Goal: Check status: Check status

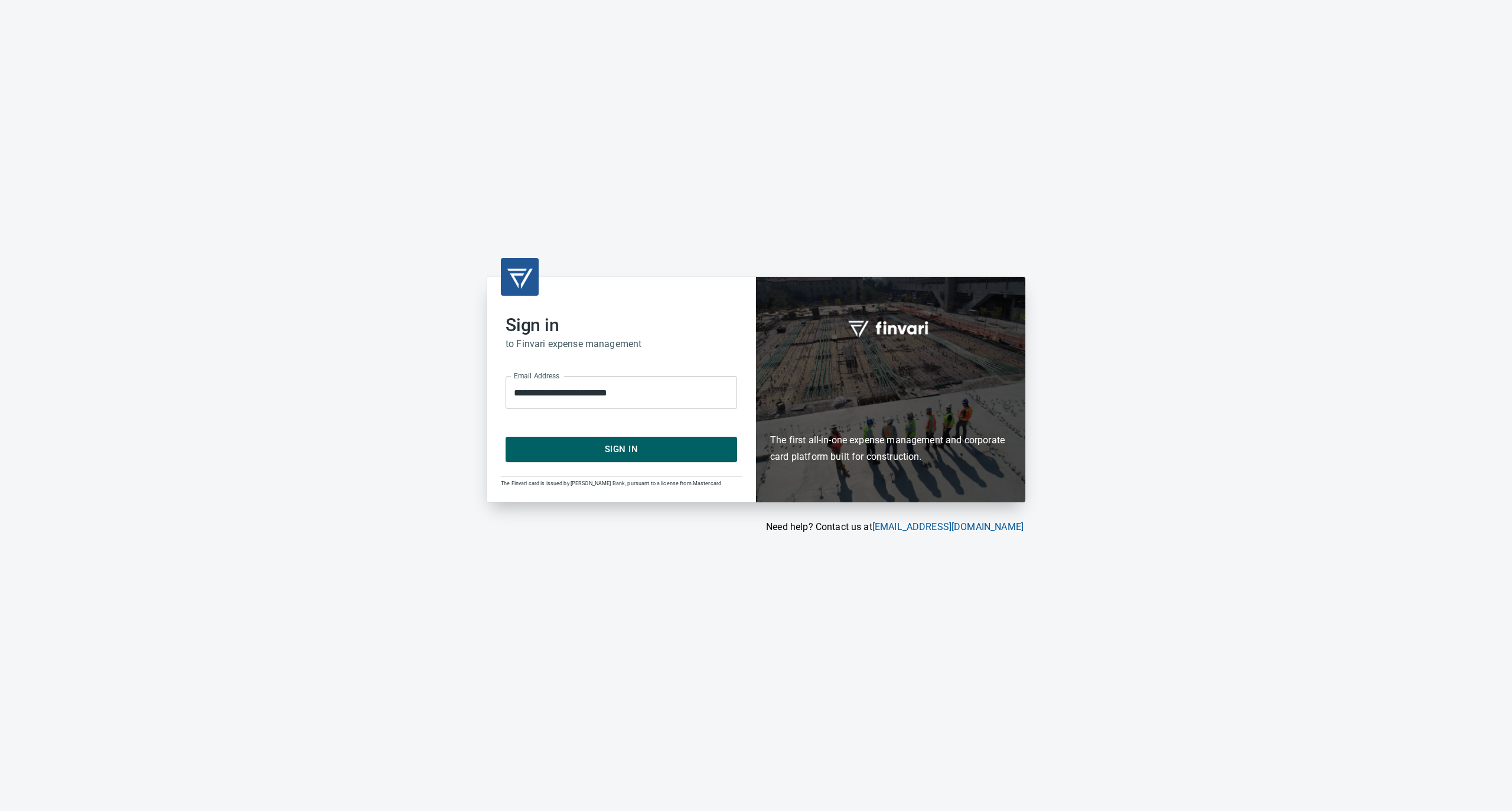
click at [607, 452] on span "Sign In" at bounding box center [622, 449] width 206 height 15
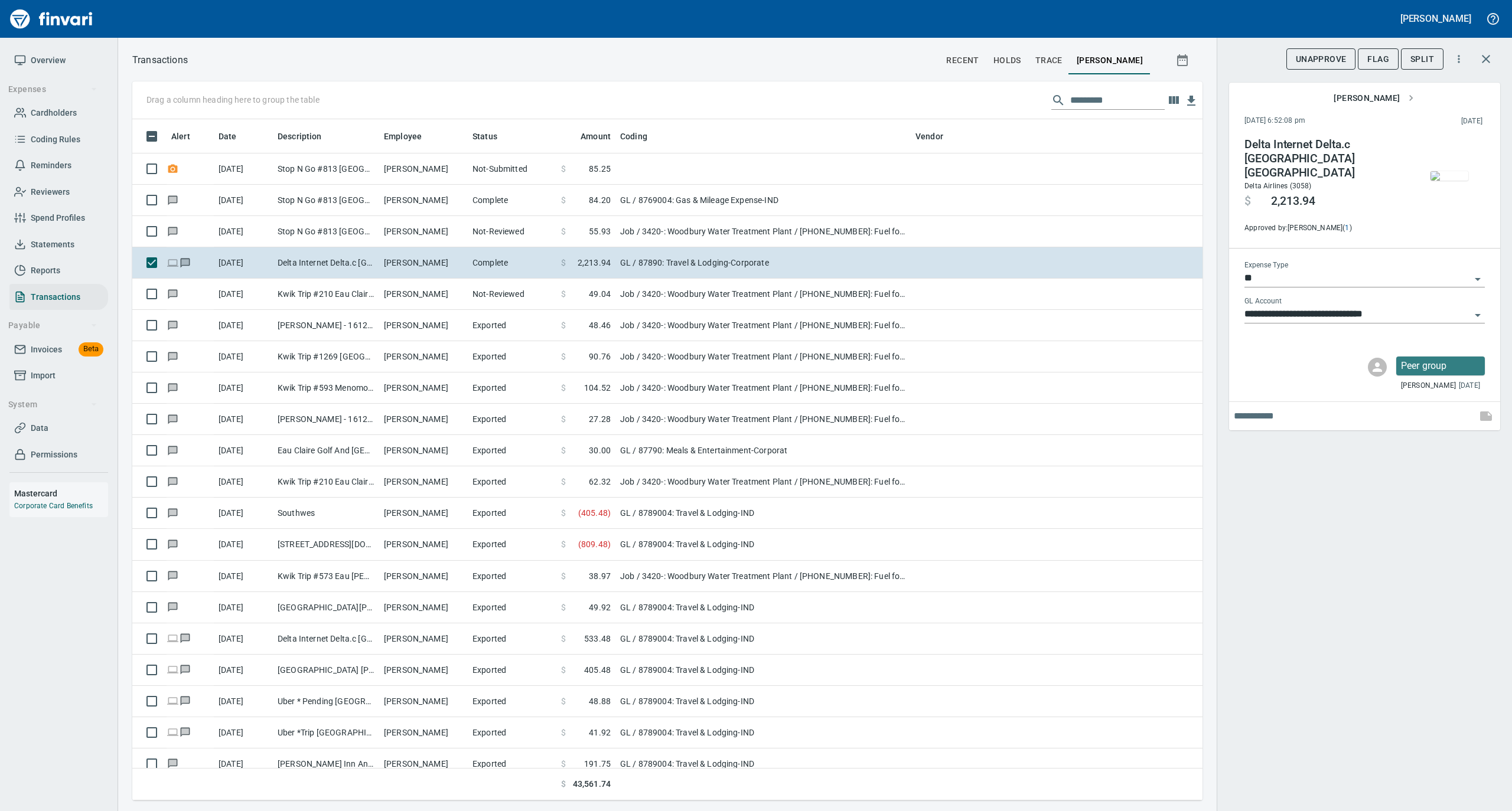
scroll to position [670, 1046]
click at [52, 251] on link "Statements" at bounding box center [59, 245] width 99 height 27
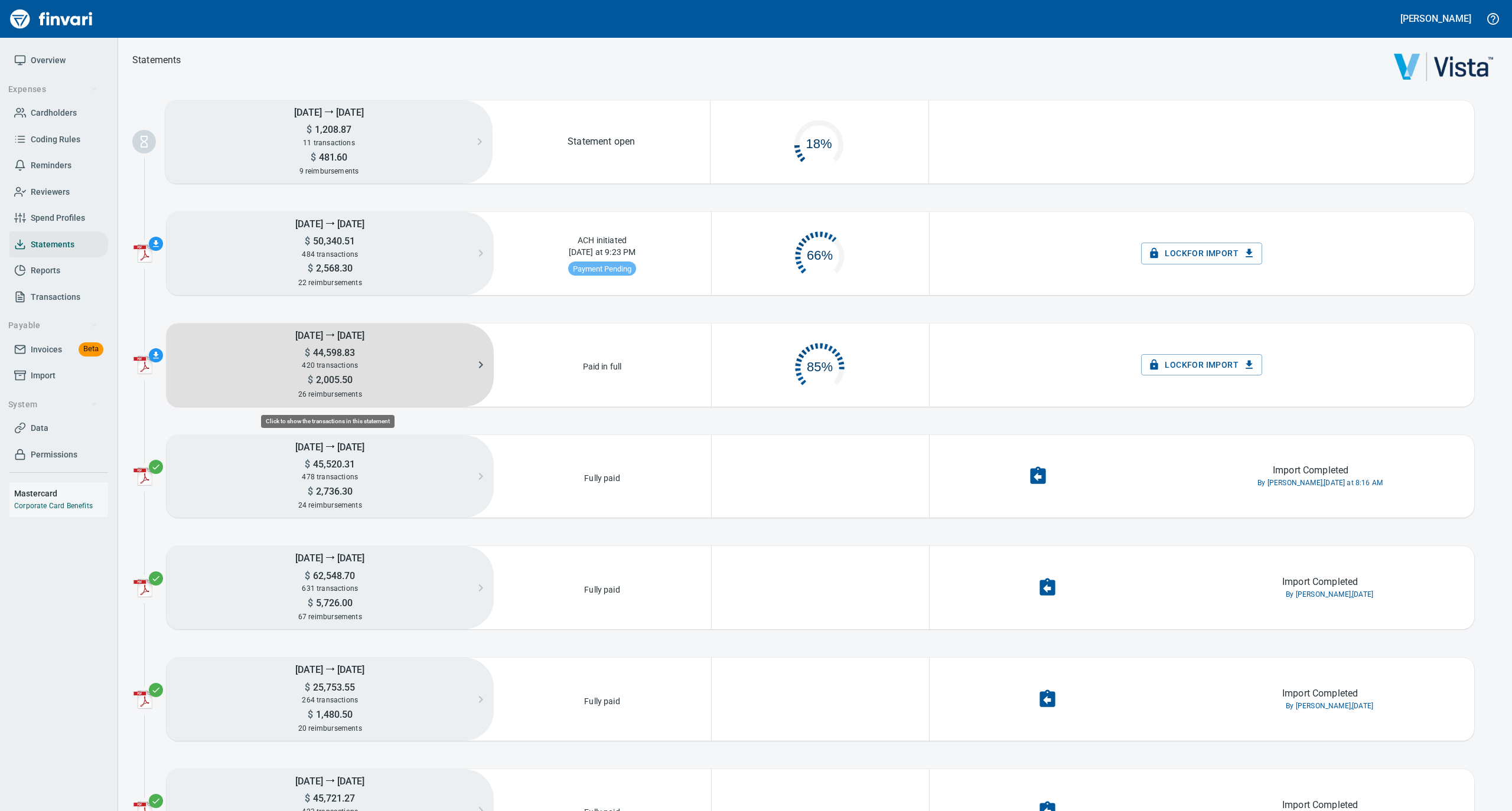
click at [354, 364] on span "420 transactions" at bounding box center [329, 366] width 56 height 9
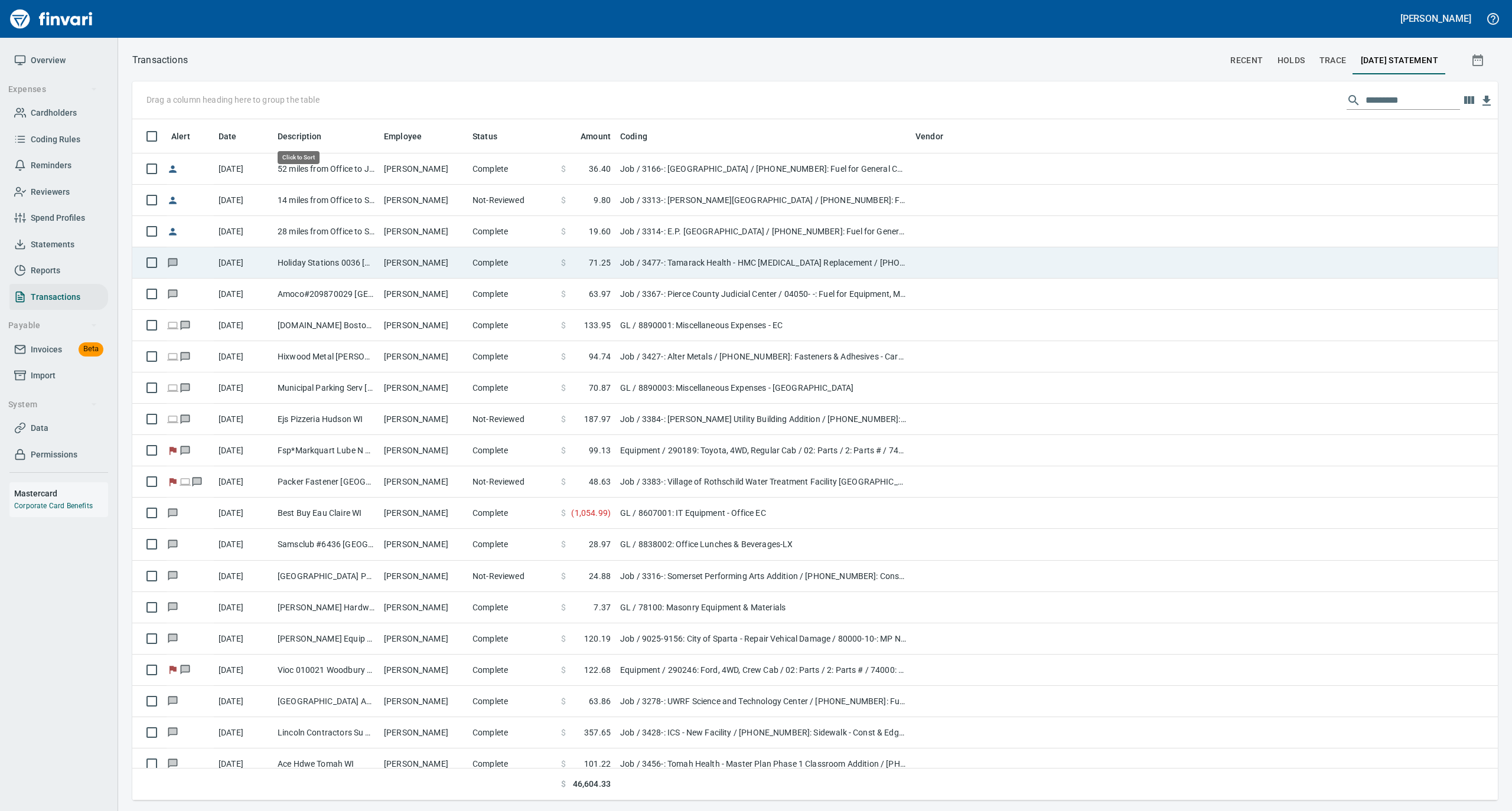
scroll to position [670, 1343]
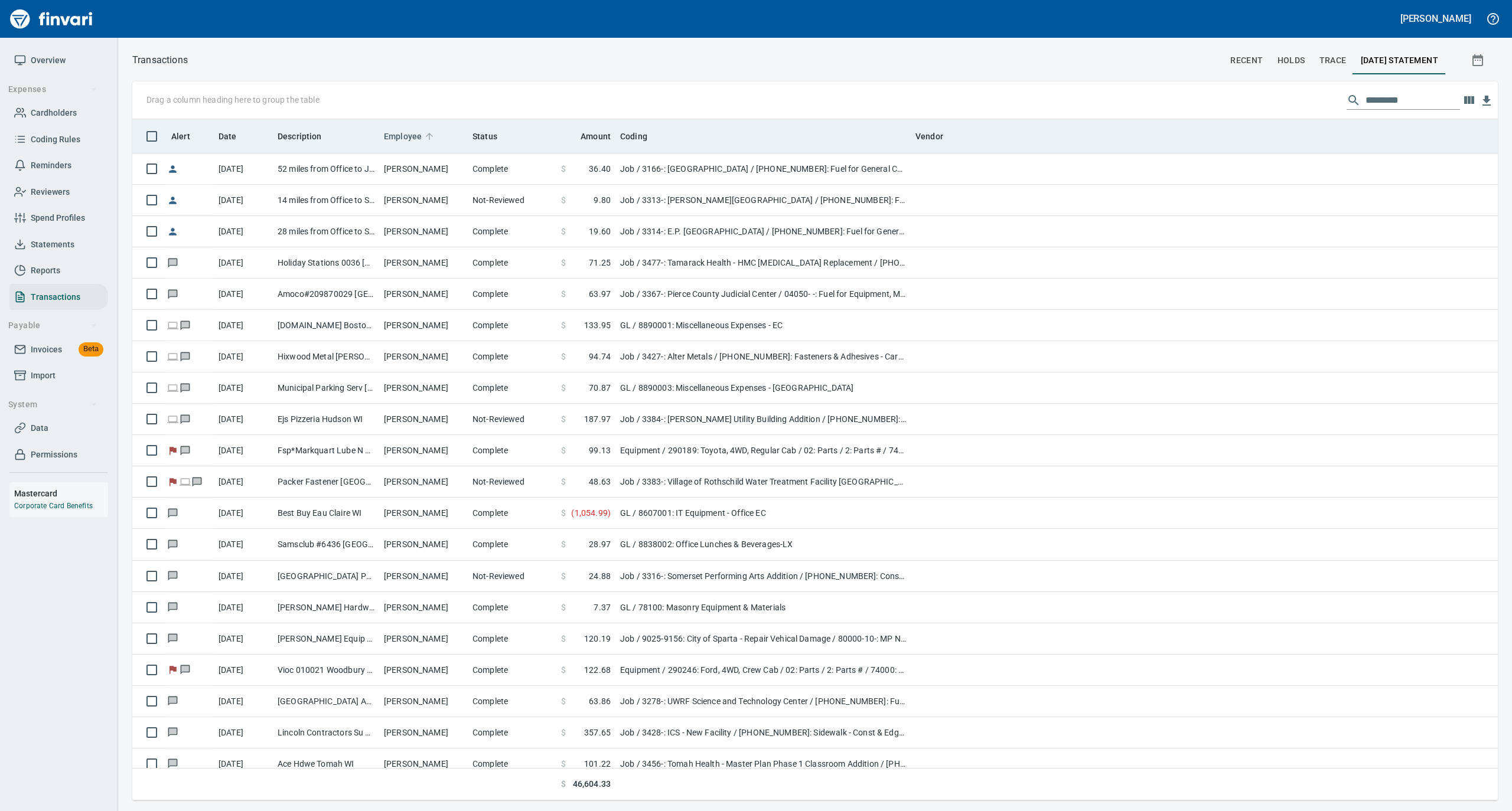
click at [427, 133] on icon at bounding box center [428, 136] width 7 height 7
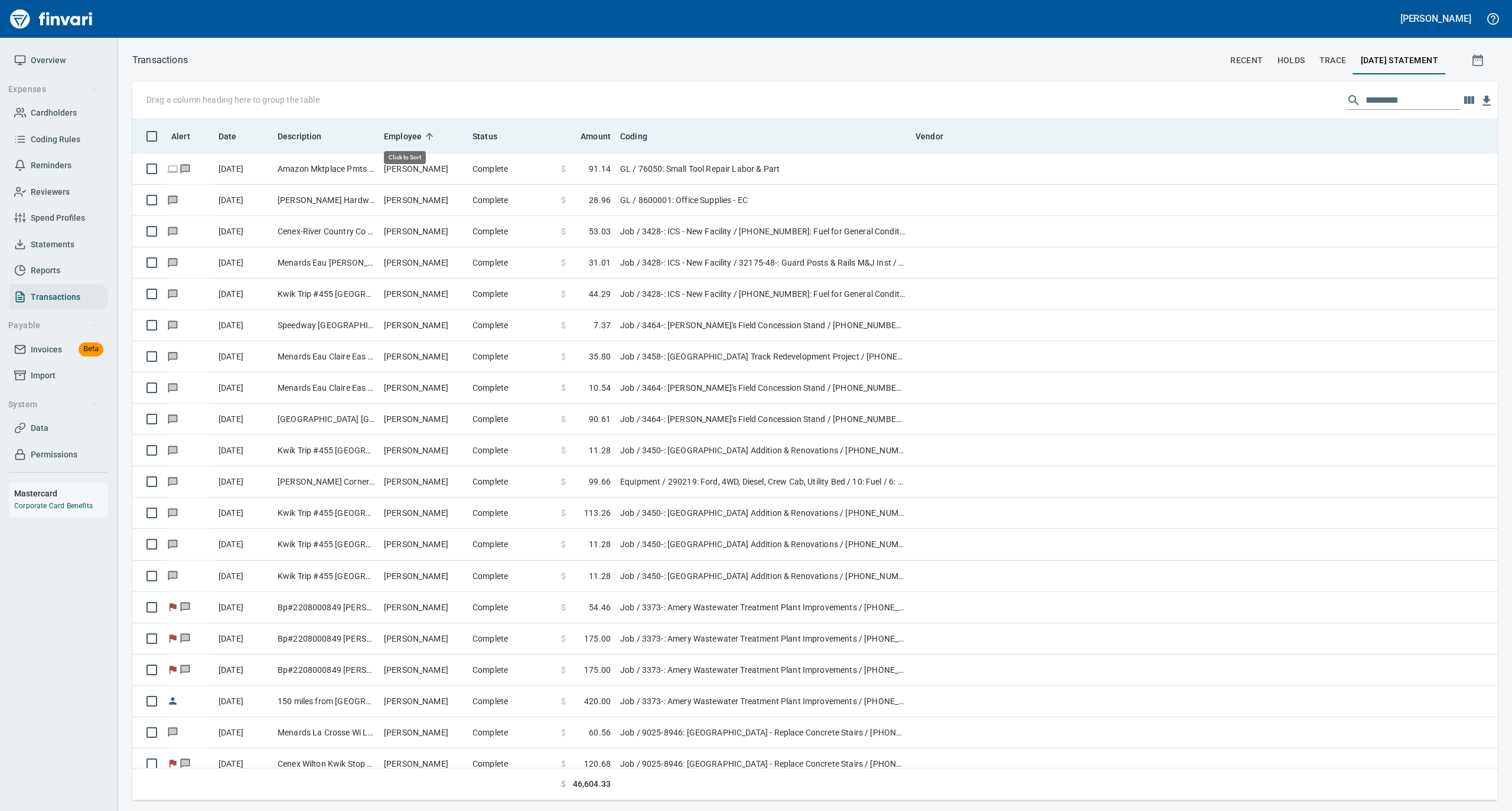
click at [427, 133] on icon at bounding box center [428, 136] width 7 height 7
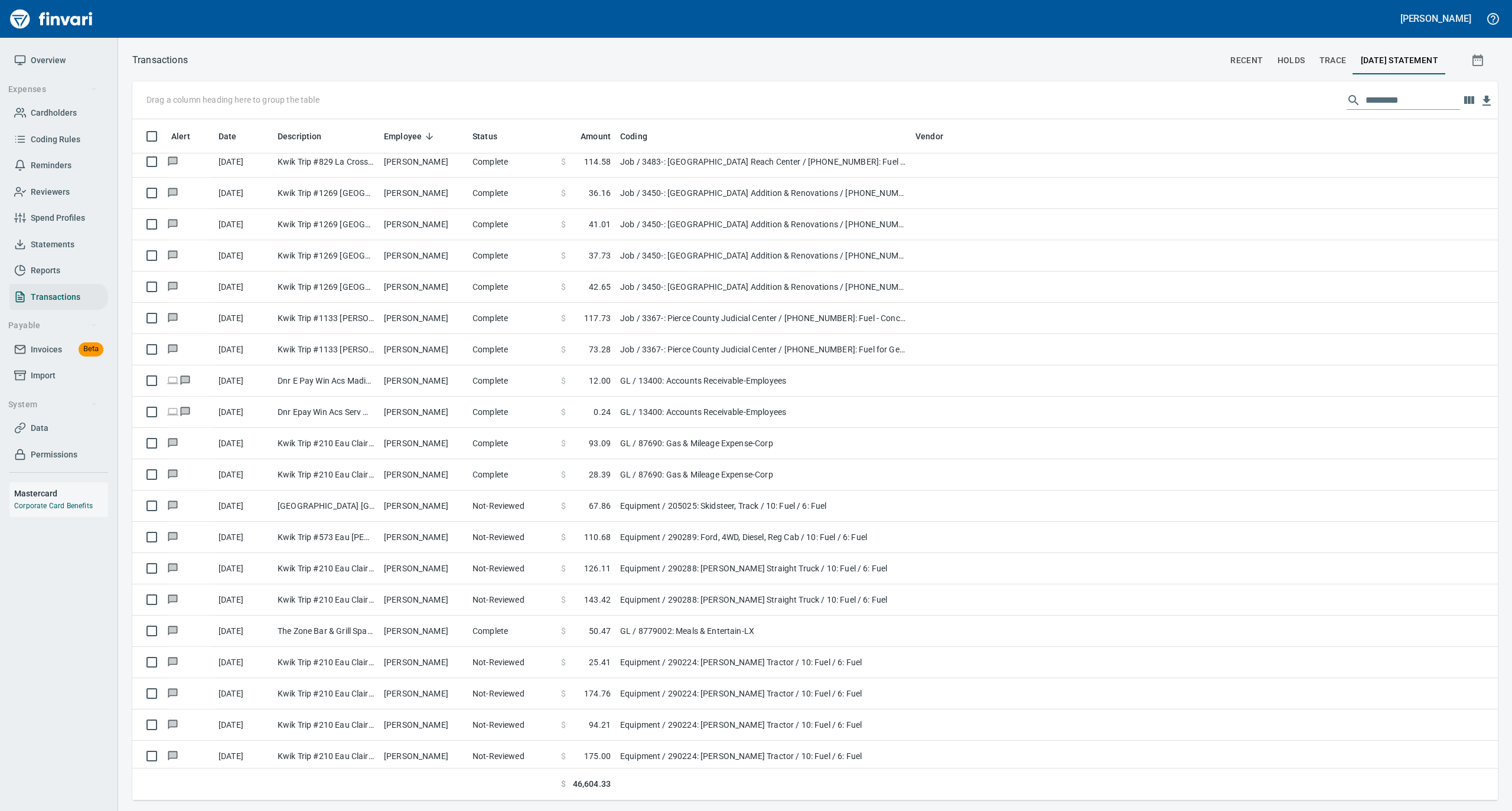
scroll to position [6063, 0]
